Goal: Find specific page/section: Find specific page/section

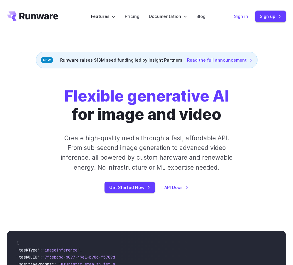
click at [244, 14] on link "Sign in" at bounding box center [241, 16] width 14 height 7
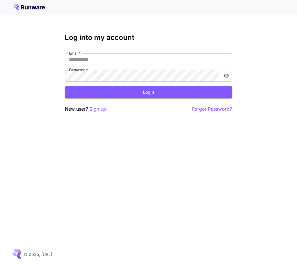
type input "**********"
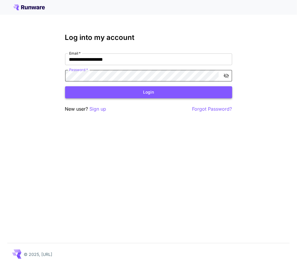
click at [144, 92] on button "Login" at bounding box center [148, 92] width 167 height 12
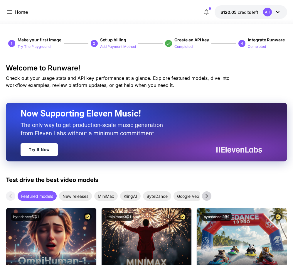
click at [278, 11] on icon at bounding box center [277, 12] width 7 height 7
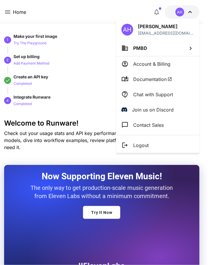
click at [50, 137] on div at bounding box center [104, 132] width 208 height 265
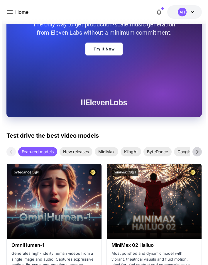
scroll to position [264, 0]
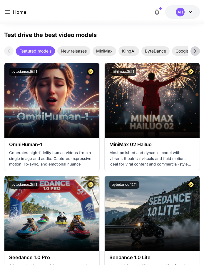
click at [6, 12] on icon at bounding box center [7, 12] width 5 height 4
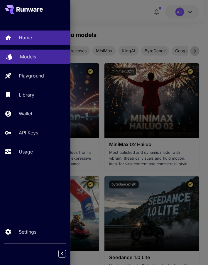
click at [35, 55] on p "Models" at bounding box center [28, 56] width 16 height 7
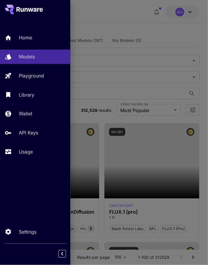
click at [158, 28] on div at bounding box center [104, 132] width 208 height 265
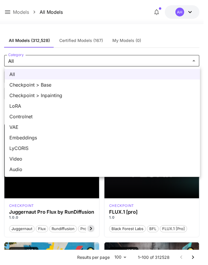
click at [18, 65] on div at bounding box center [104, 132] width 208 height 265
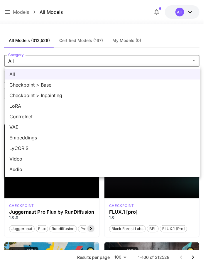
click at [25, 59] on div at bounding box center [104, 132] width 208 height 265
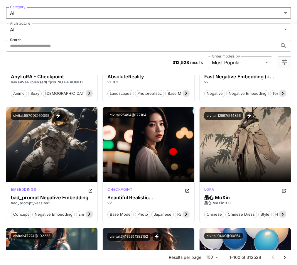
scroll to position [2097, 0]
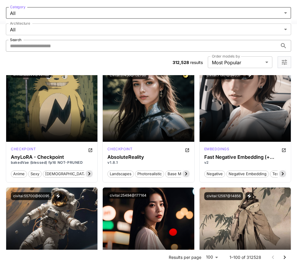
click at [221, 40] on input "Search" at bounding box center [142, 46] width 272 height 12
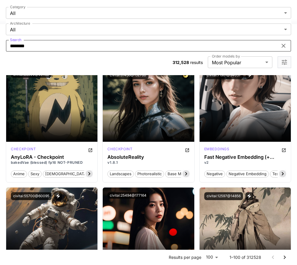
type input "********"
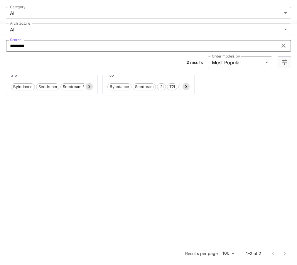
scroll to position [0, 0]
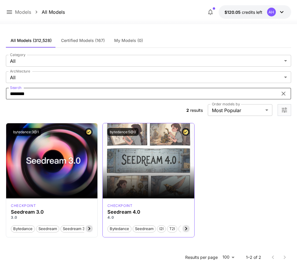
click at [185, 225] on icon at bounding box center [186, 228] width 7 height 7
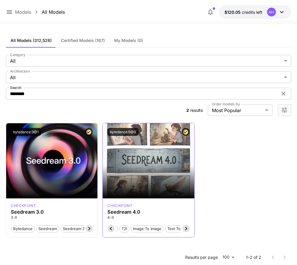
scroll to position [0, 59]
click at [242, 139] on div "Launch in Playground bytedance:3@1 checkpoint Seedream 3.0 3.0 Bytedance Seedre…" at bounding box center [148, 180] width 285 height 115
click at [280, 90] on icon at bounding box center [283, 93] width 7 height 7
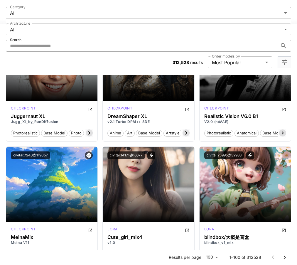
scroll to position [1733, 0]
